Goal: Information Seeking & Learning: Learn about a topic

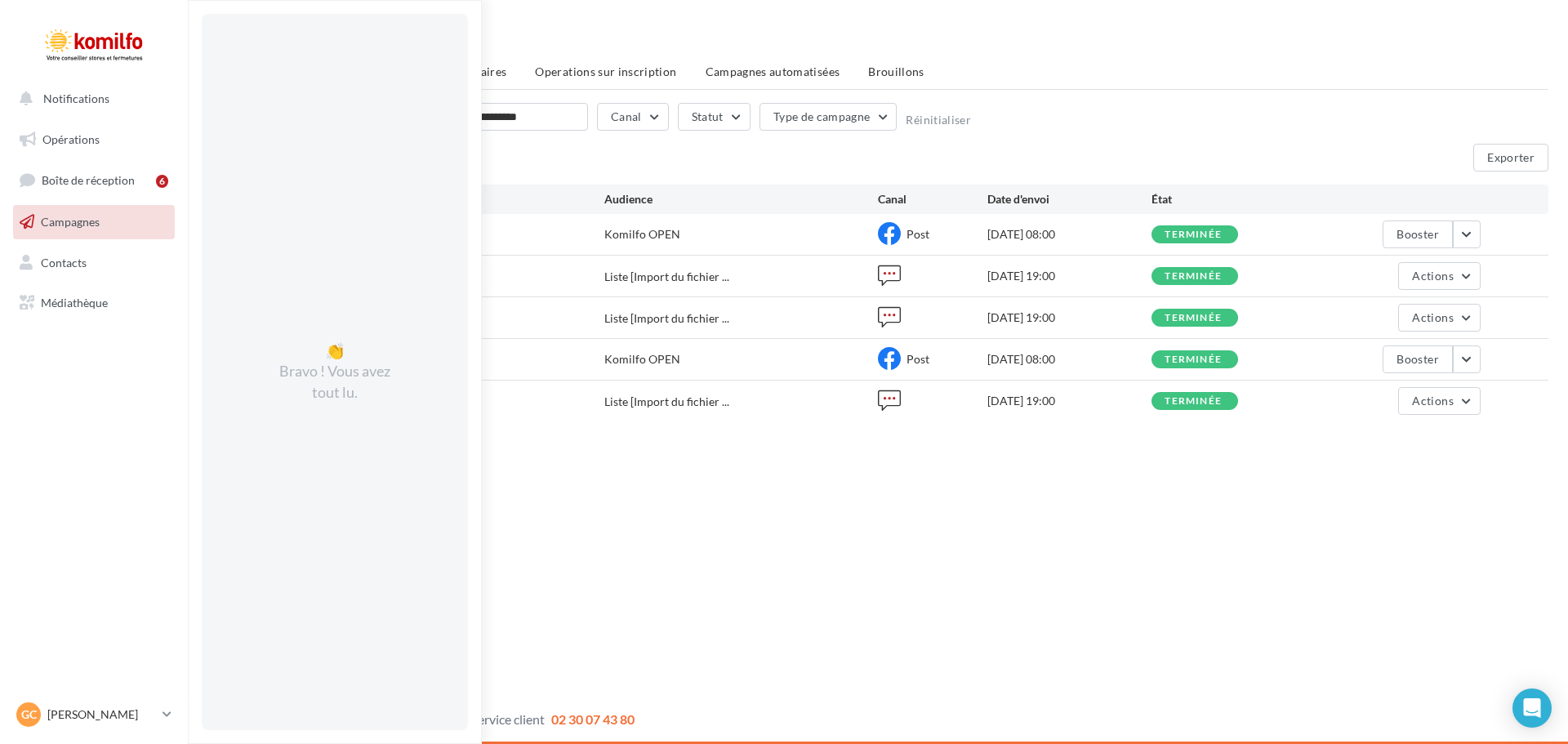
drag, startPoint x: 866, startPoint y: 517, endPoint x: 870, endPoint y: 559, distance: 42.2
click at [873, 558] on div "Notifications 👏 Bravo ! Vous avez tout lu. Opérations Boîte de réception 6 Camp…" at bounding box center [784, 372] width 1568 height 744
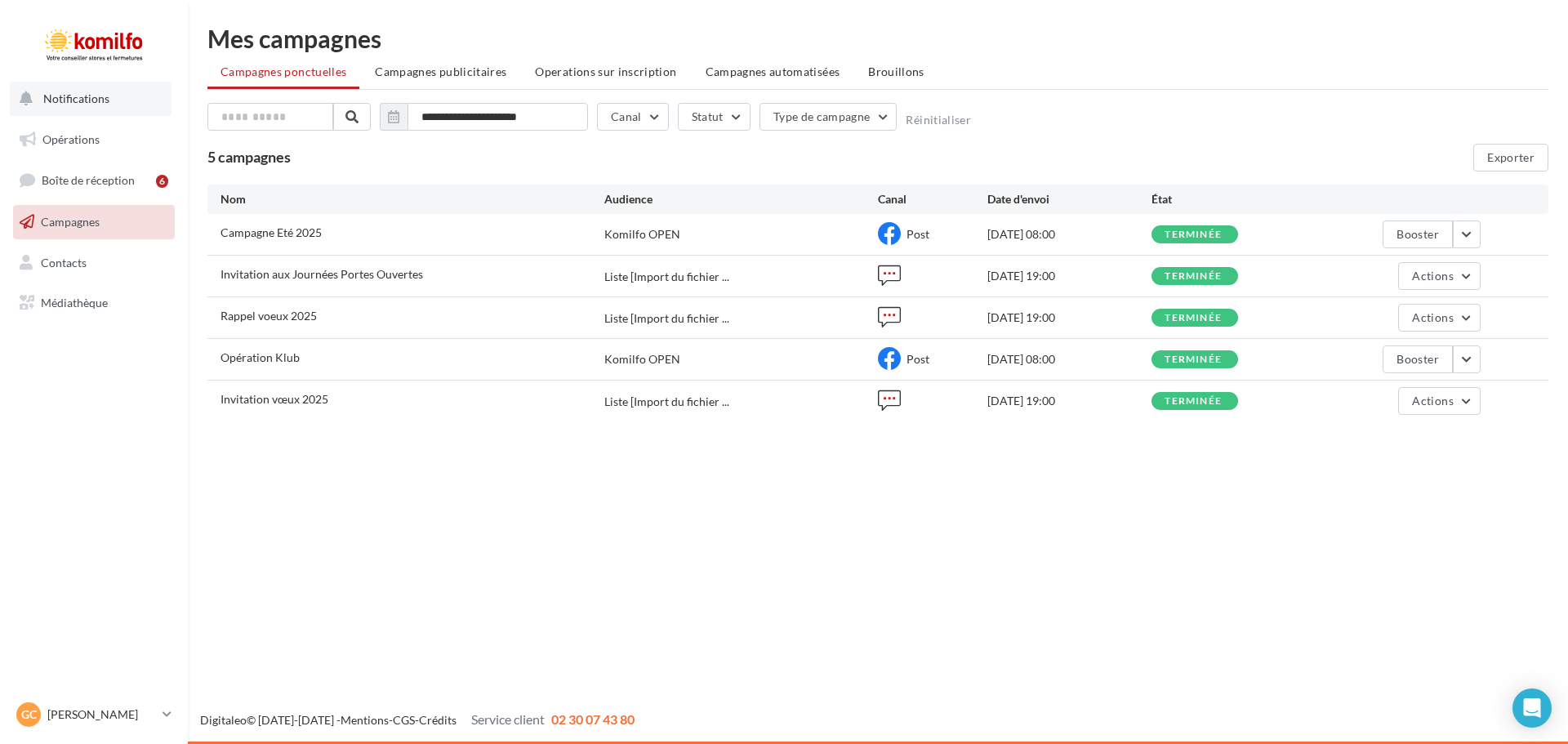
click at [97, 103] on span "Notifications" at bounding box center [76, 98] width 66 height 14
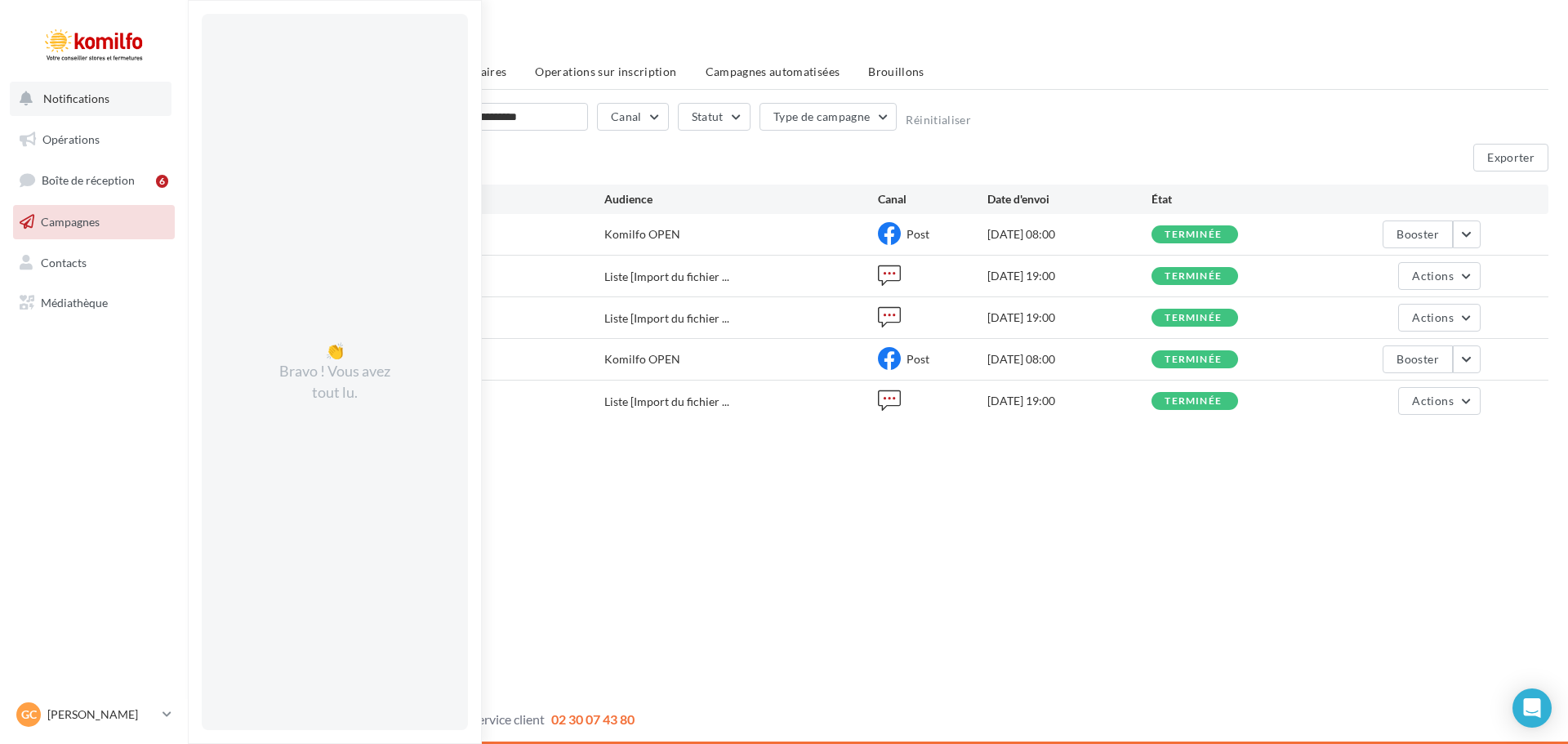
click at [95, 95] on span "Notifications" at bounding box center [76, 98] width 66 height 14
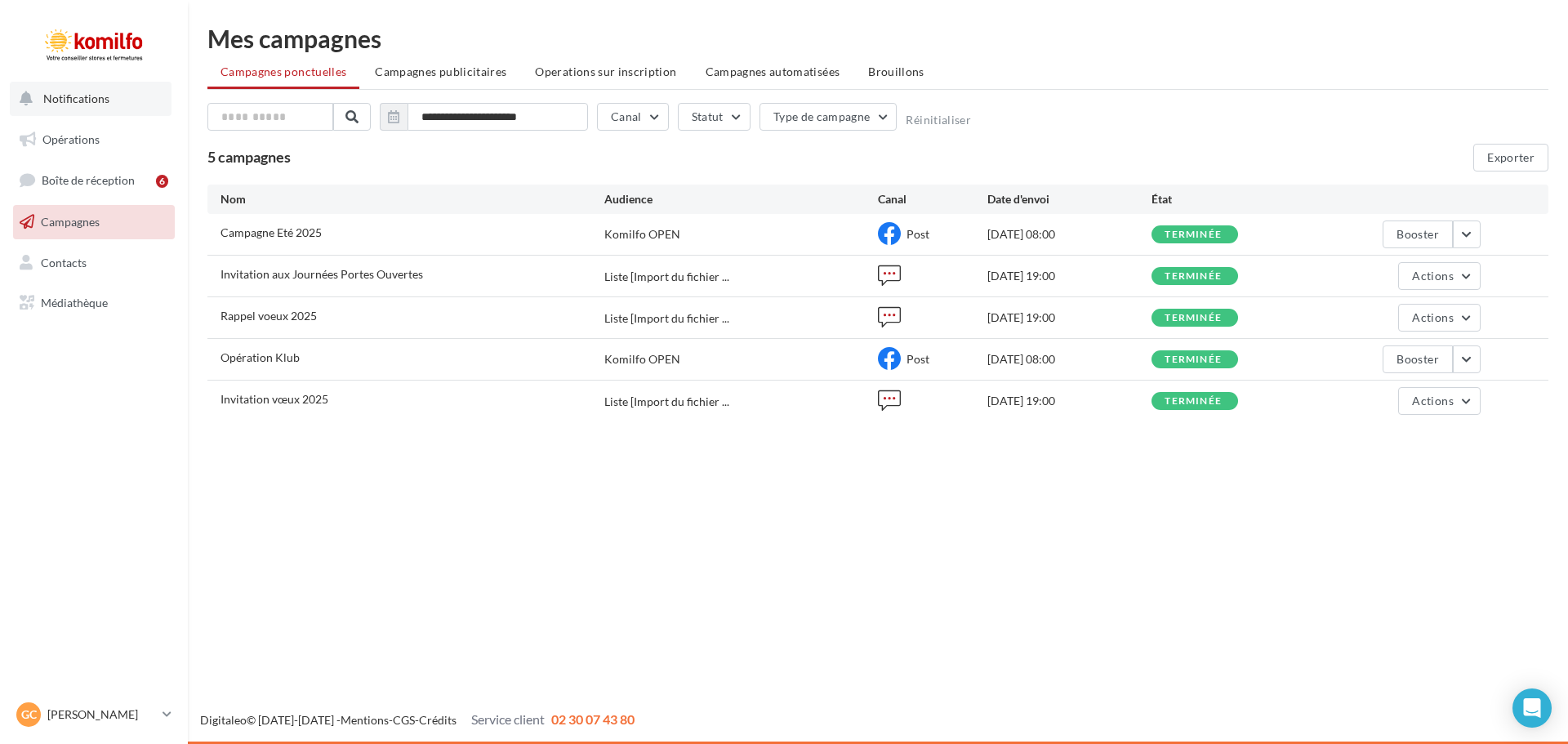
click at [96, 99] on span "Notifications" at bounding box center [76, 98] width 66 height 14
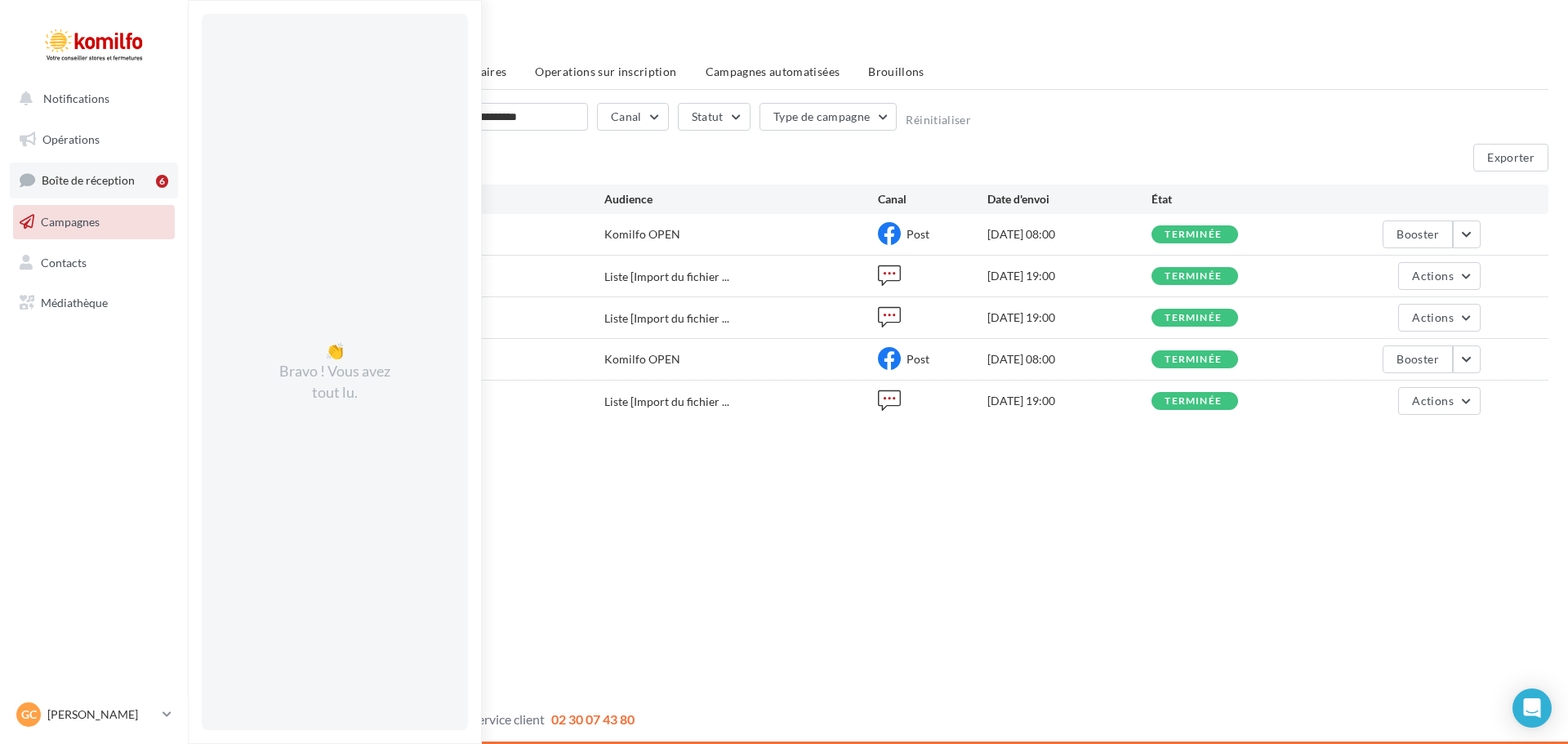
click at [114, 189] on link "Boîte de réception 6" at bounding box center [93, 180] width 168 height 35
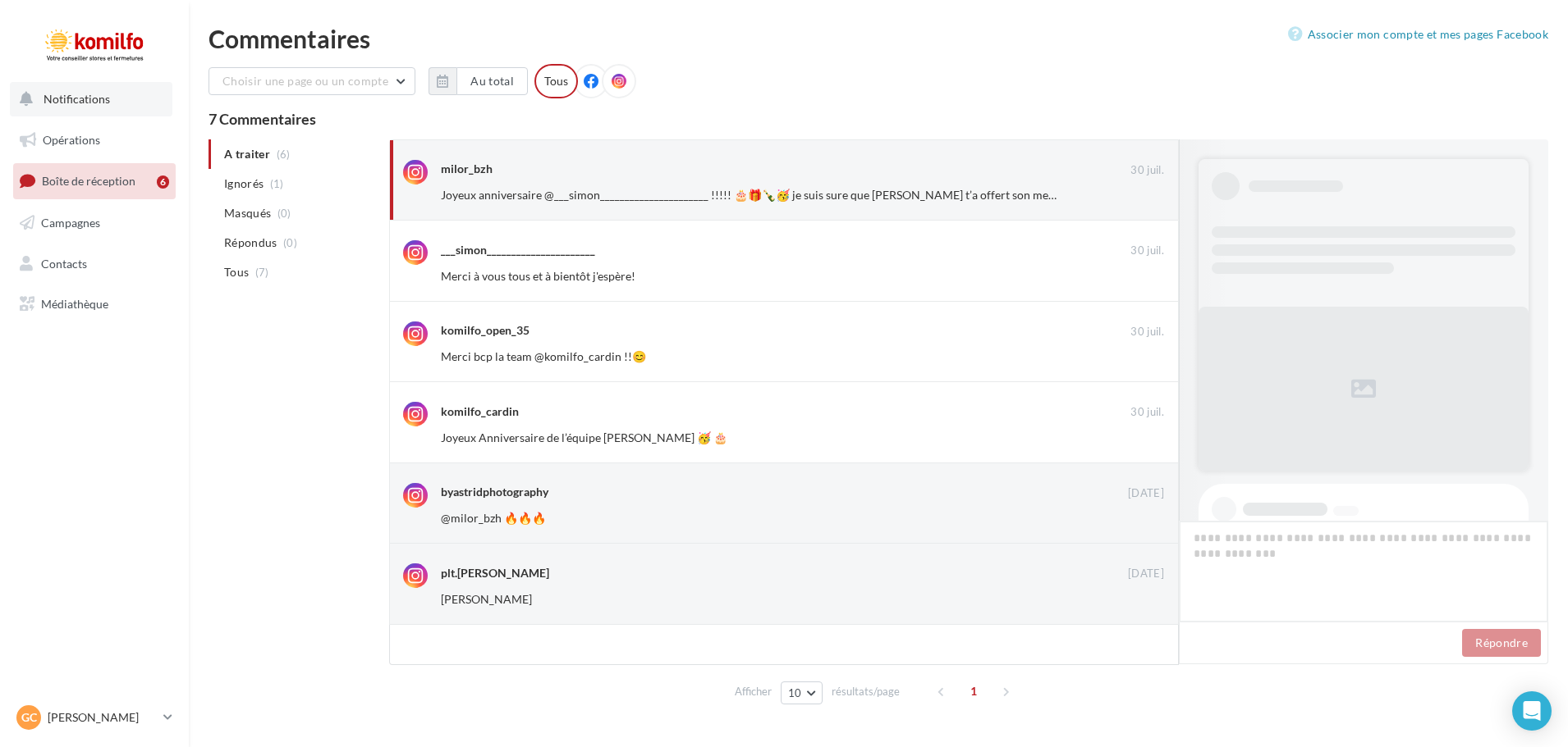
scroll to position [1034, 0]
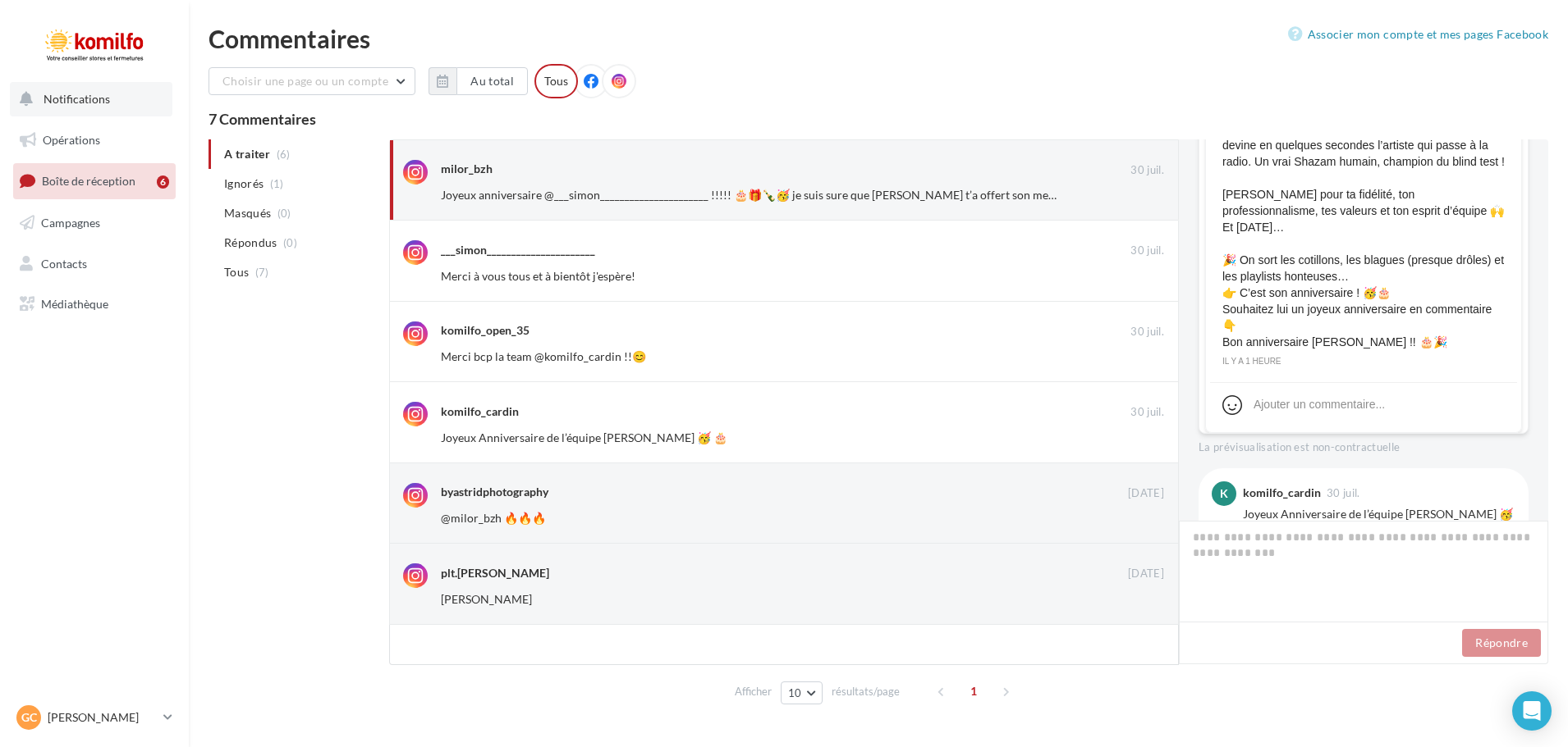
click at [95, 103] on span "Notifications" at bounding box center [76, 99] width 67 height 14
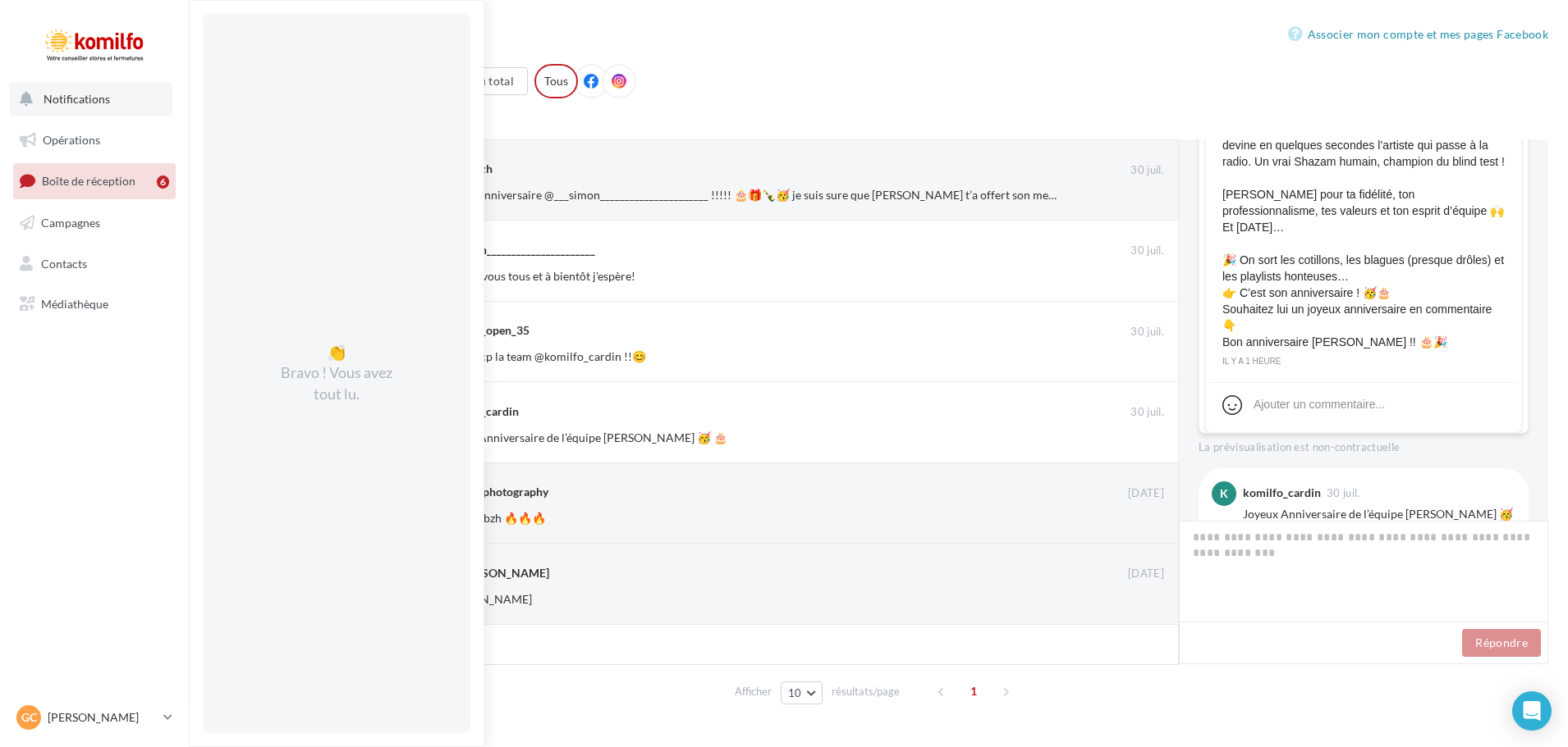
click at [95, 108] on button "Notifications 👏 Bravo ! Vous avez tout lu." at bounding box center [91, 99] width 162 height 34
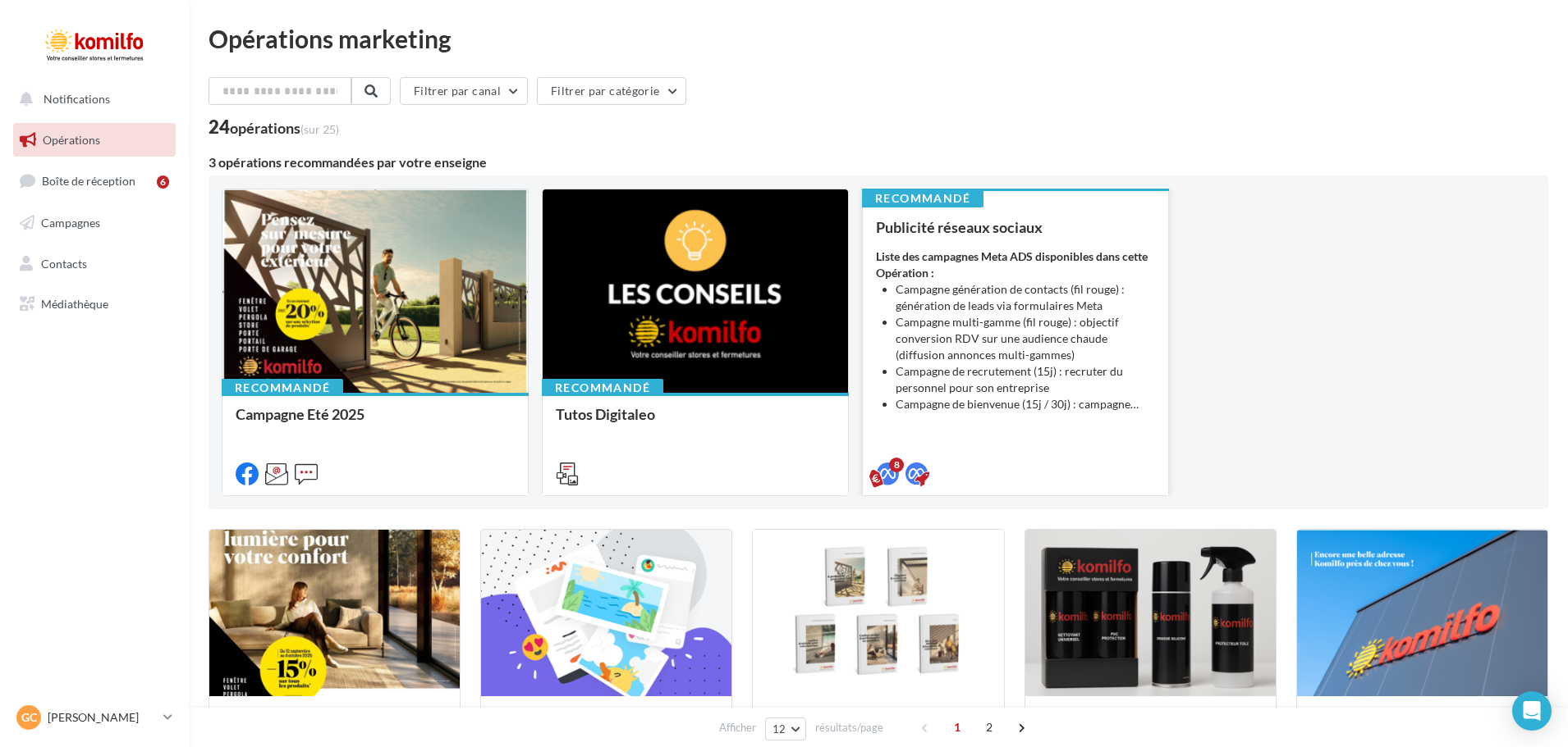
click at [1035, 287] on li "Campagne génération de contacts (fil rouge) : génération de leads via formulair…" at bounding box center [1025, 298] width 259 height 33
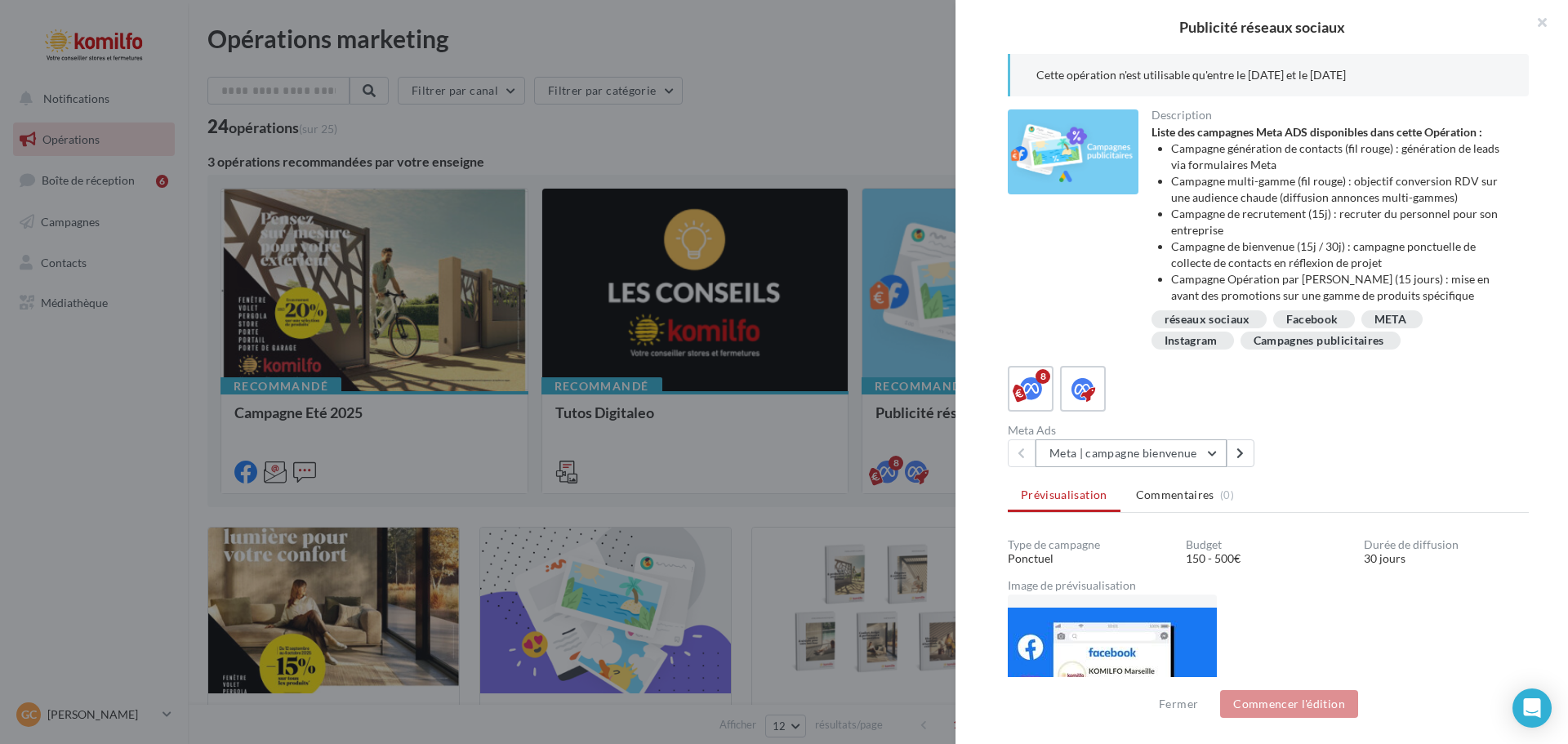
click at [1218, 461] on button "Meta | campagne bienvenue" at bounding box center [1131, 453] width 191 height 28
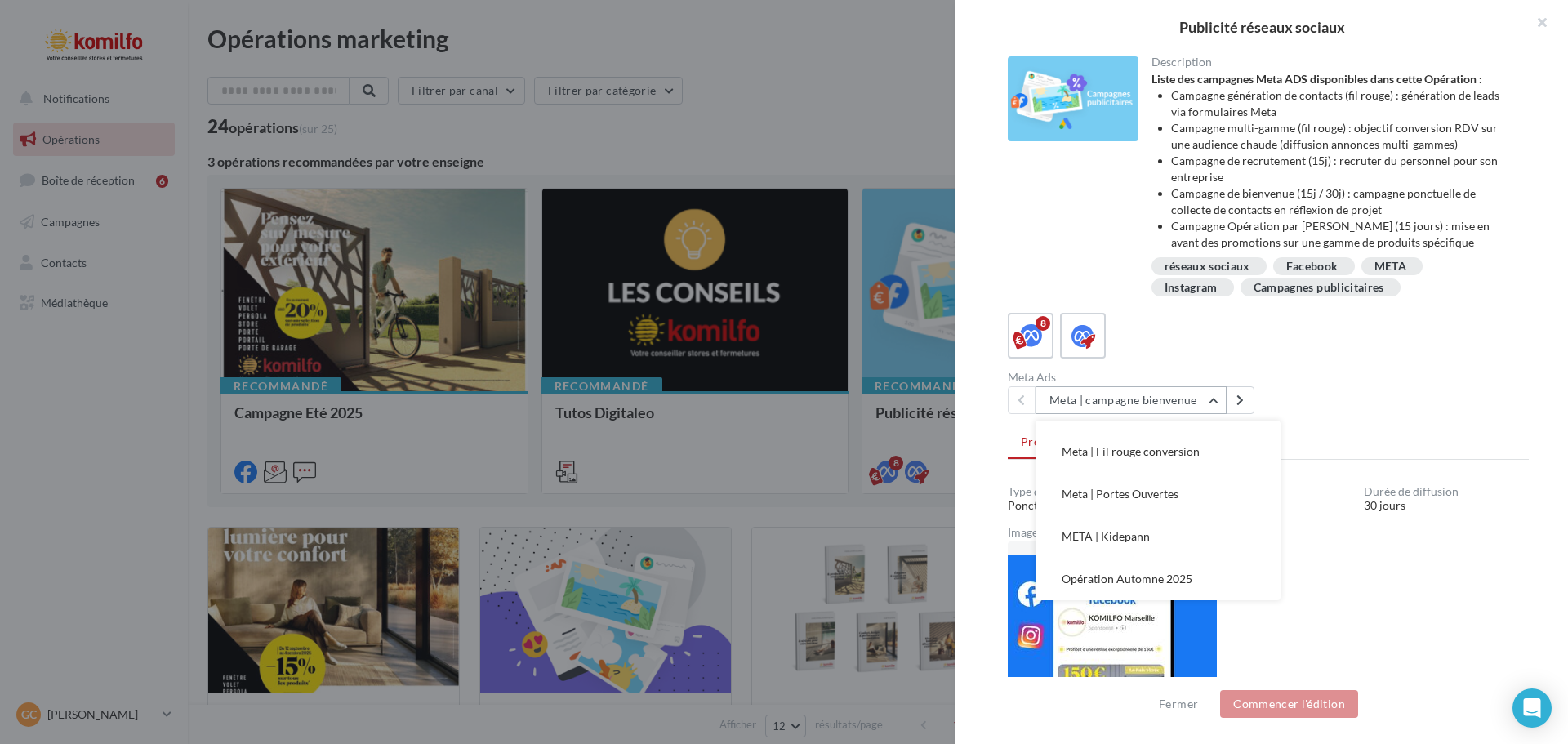
scroll to position [82, 0]
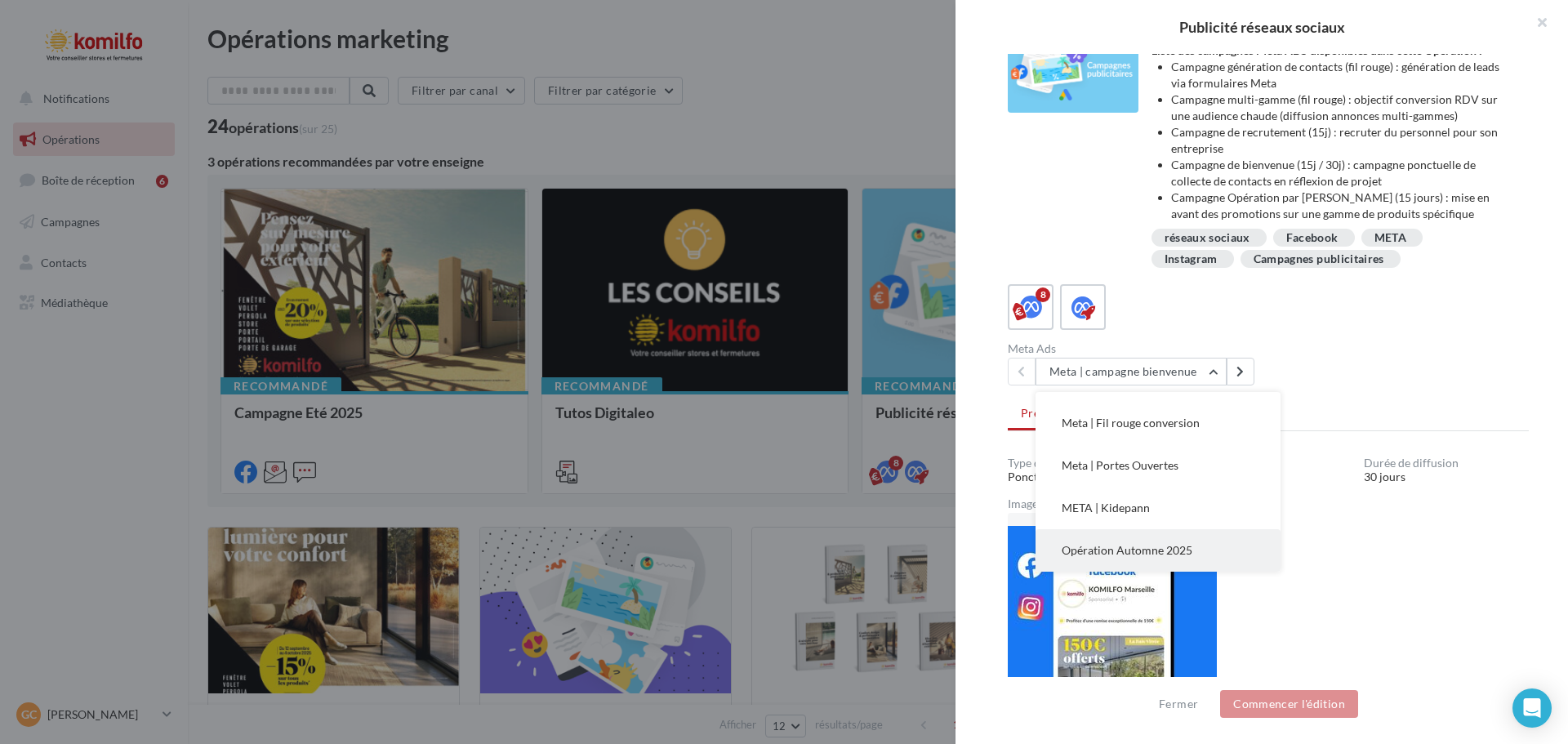
click at [1217, 554] on button "Opération Automne 2025" at bounding box center [1158, 551] width 245 height 43
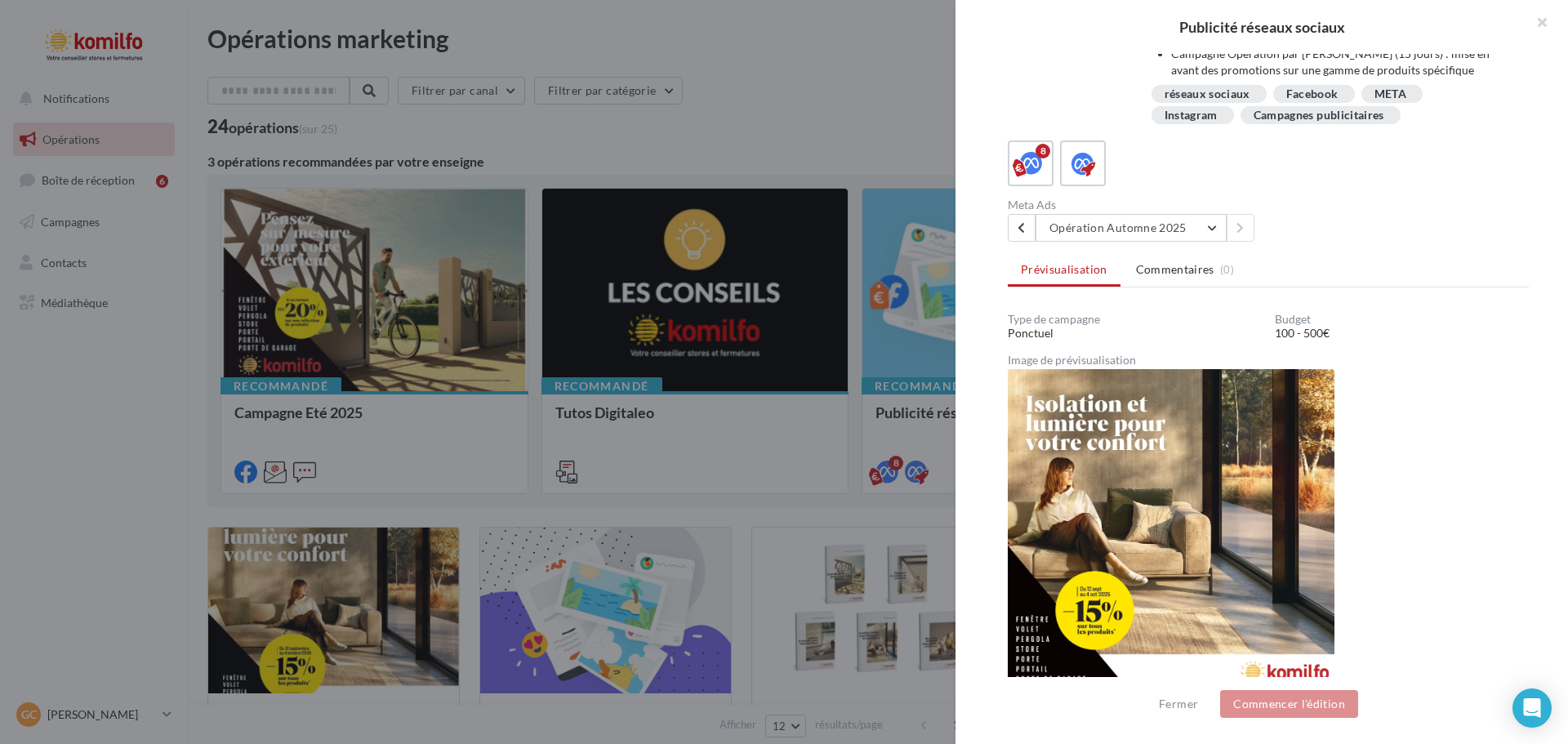
scroll to position [230, 0]
